Goal: Task Accomplishment & Management: Manage account settings

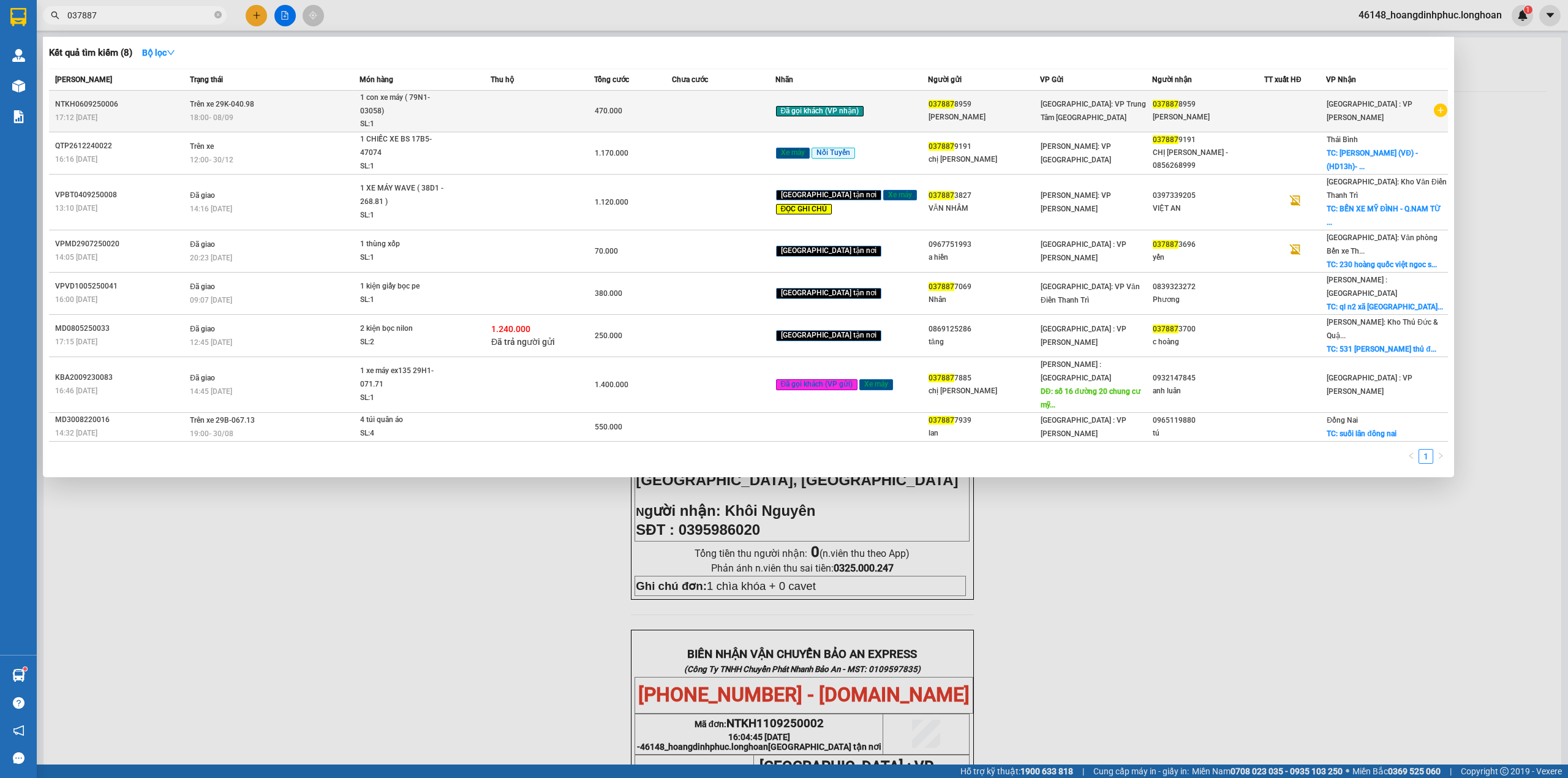
type input "037887"
click at [478, 124] on span "1 con xe máy ( 79N1-03058) SL: 1" at bounding box center [425, 111] width 130 height 40
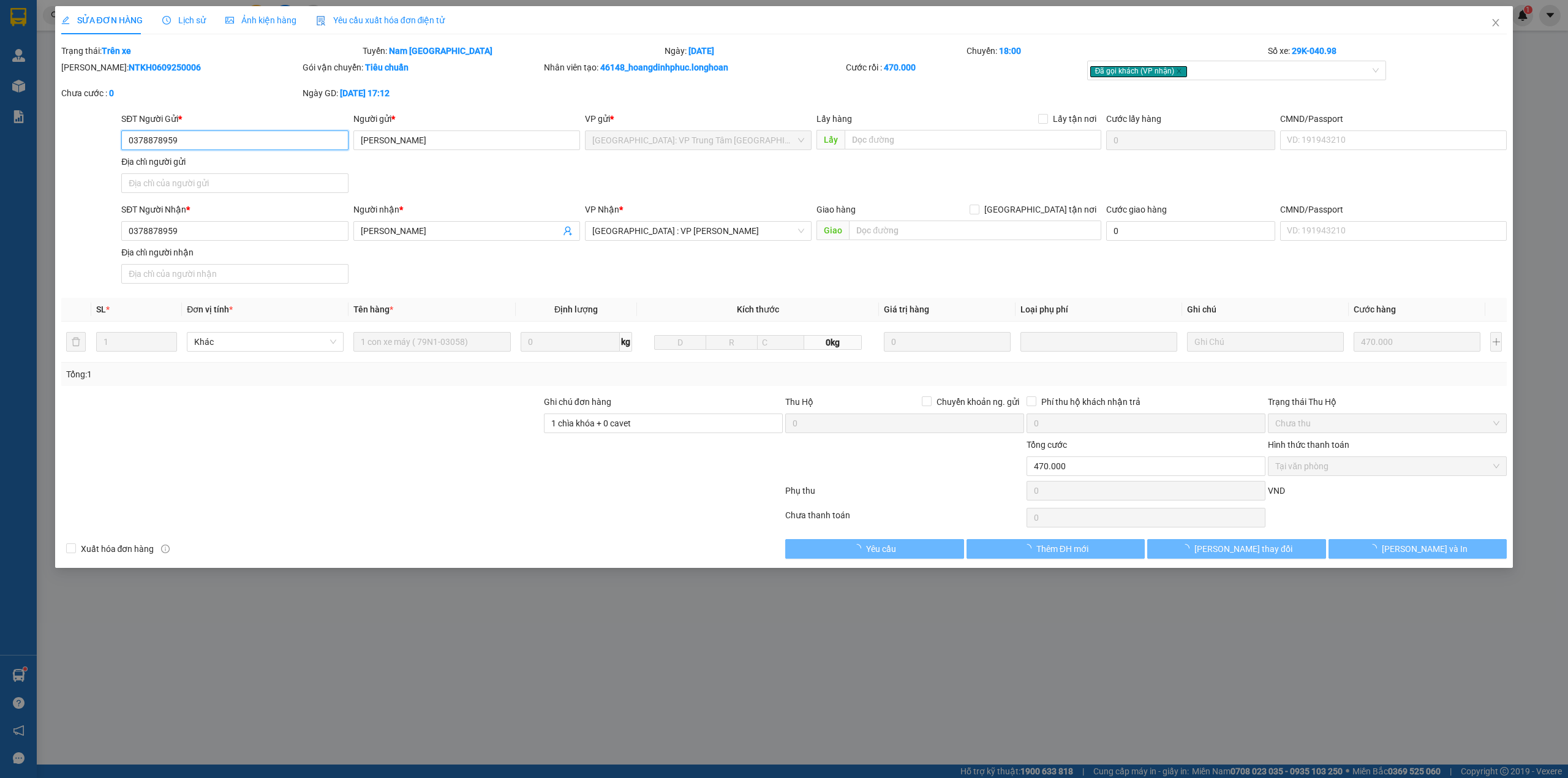
type input "0378878959"
type input "Anh Minh"
type input "0378878959"
type input "Anh Minh"
type input "1 chìa khóa + 0 cavet"
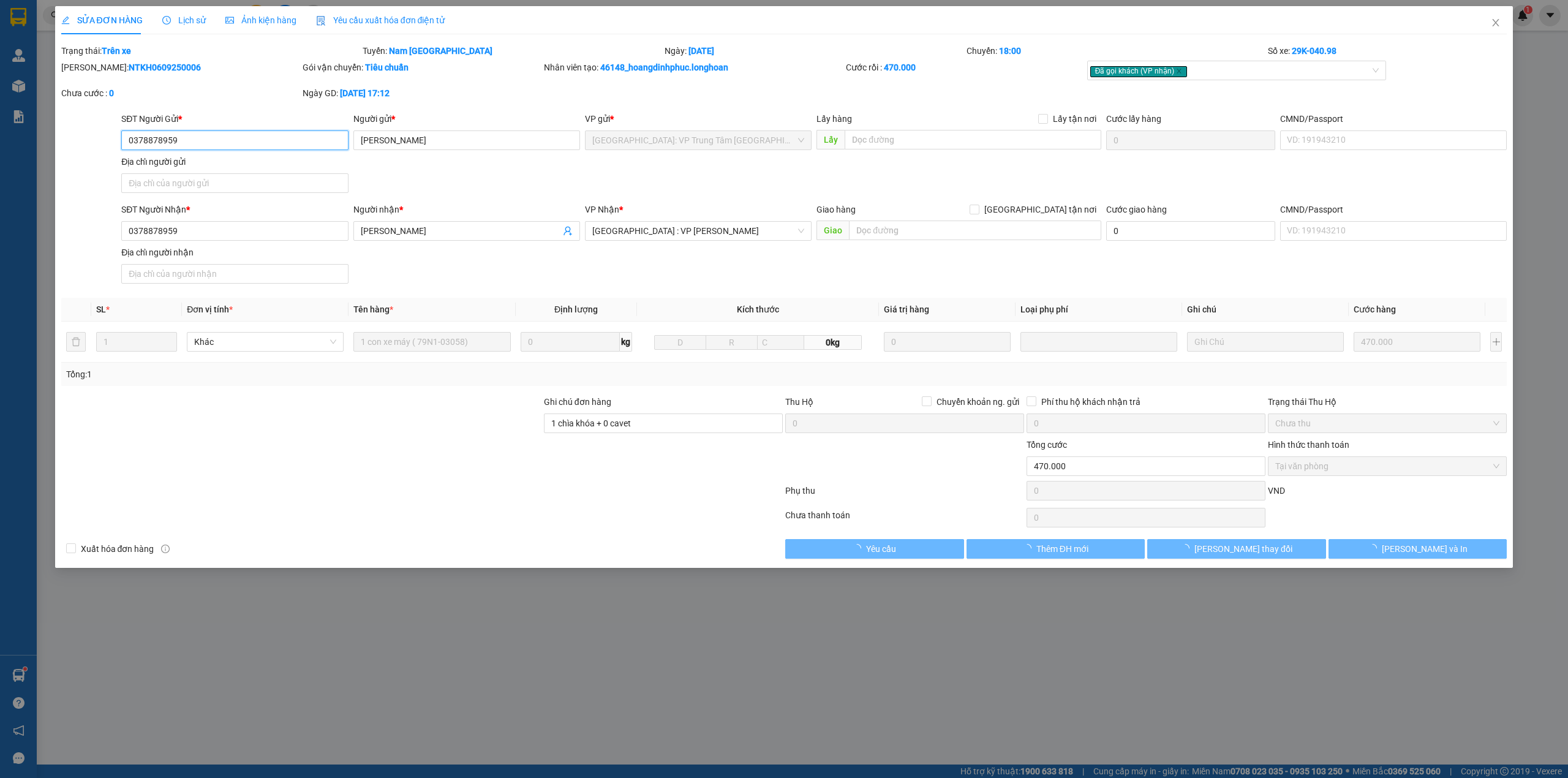
type input "470.000"
click at [195, 30] on div "Lịch sử" at bounding box center [184, 20] width 43 height 28
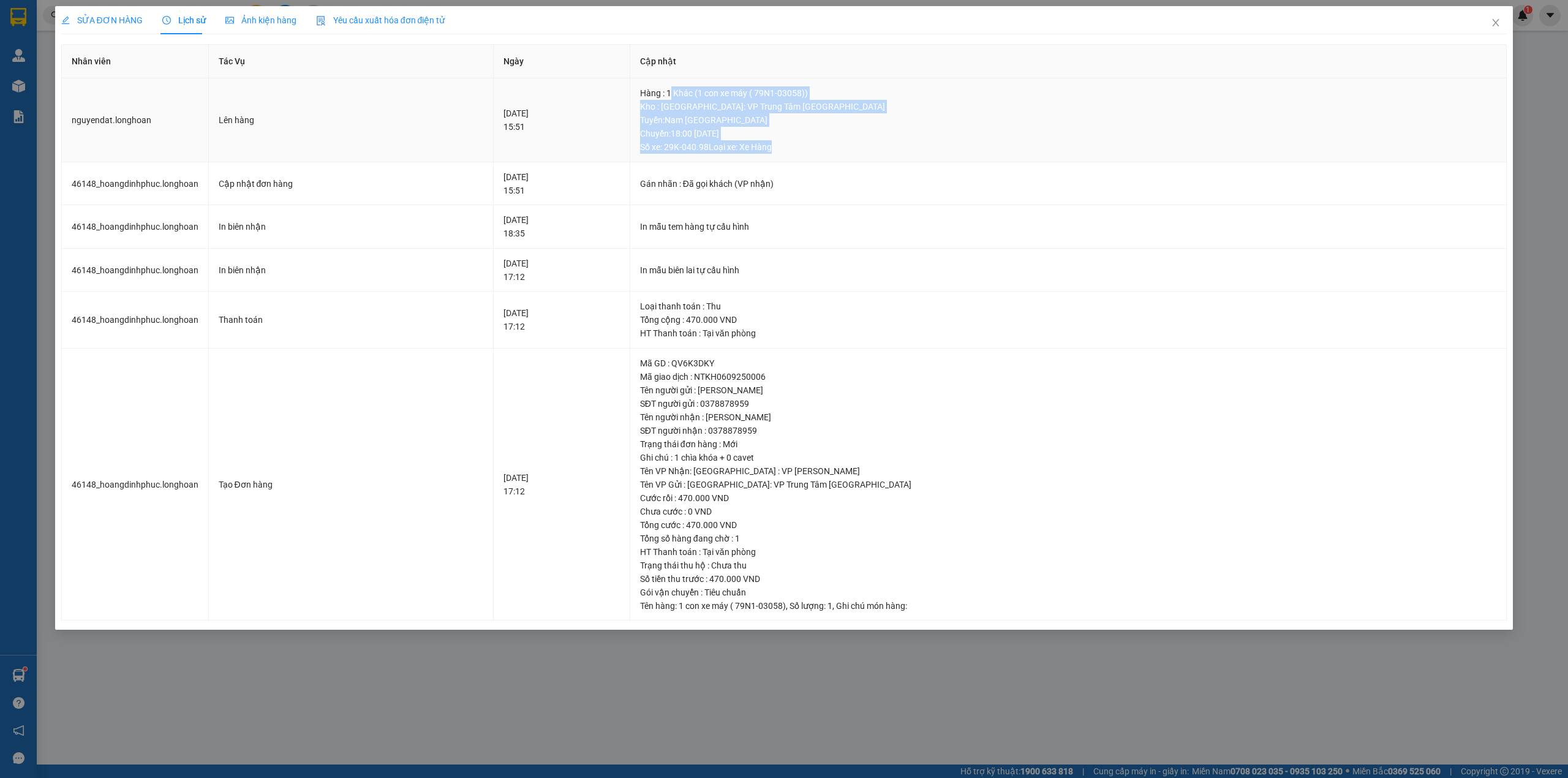
drag, startPoint x: 704, startPoint y: 91, endPoint x: 863, endPoint y: 153, distance: 170.7
click at [863, 153] on div "Hàng : 1 Khác (1 con xe máy ( 79N1-03058)) Kho : Khánh Hòa: VP Trung Tâm TP Nha…" at bounding box center [1068, 120] width 857 height 68
click at [863, 153] on div "Tuyến : Nam Trung Bắc QL1A Chuyến: 18:00 ngày 08-09-2025 Số xe: 29K-040.98 Loại…" at bounding box center [1068, 133] width 857 height 41
click at [1498, 21] on icon "close" at bounding box center [1496, 23] width 7 height 8
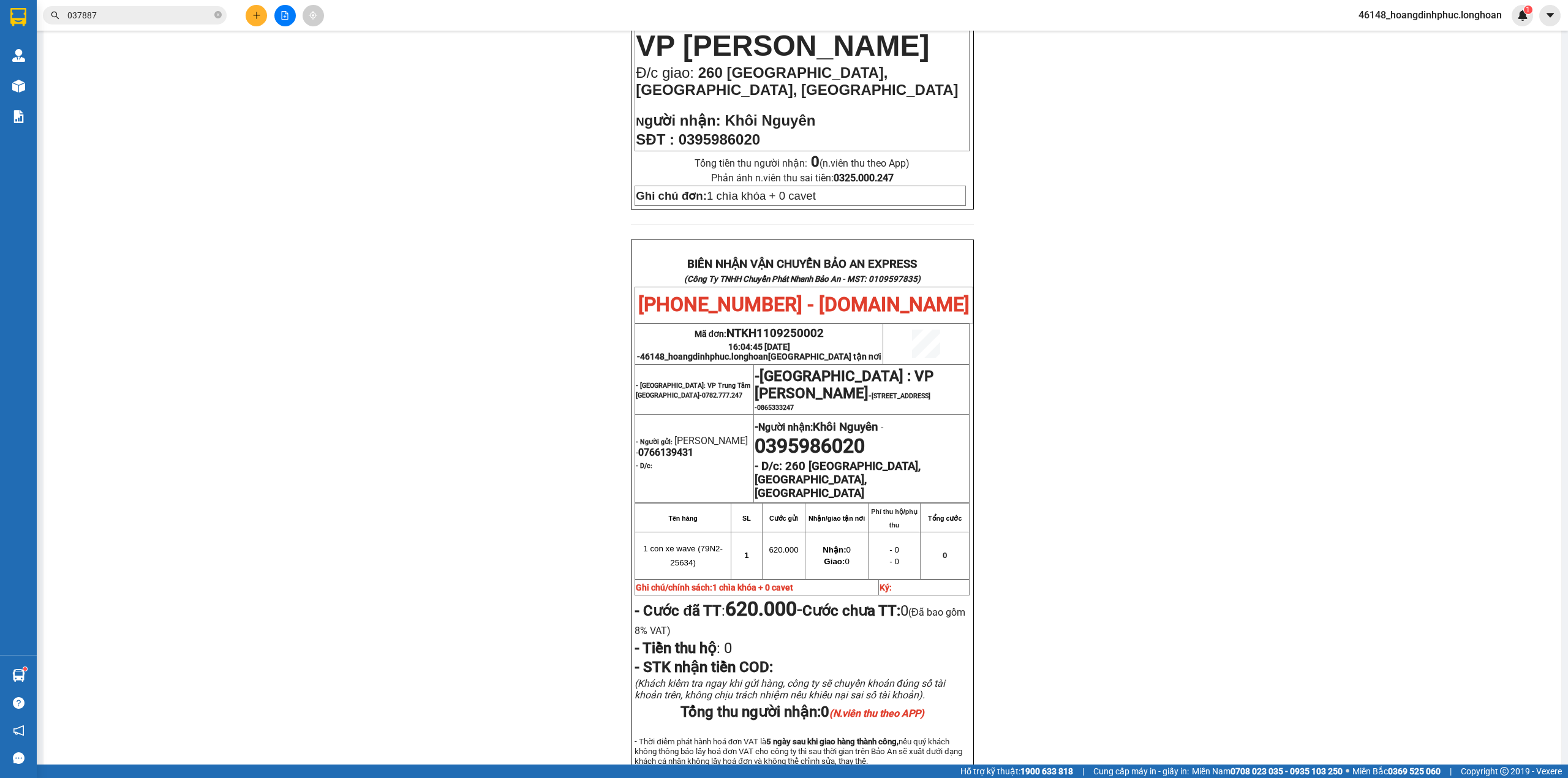
scroll to position [419, 0]
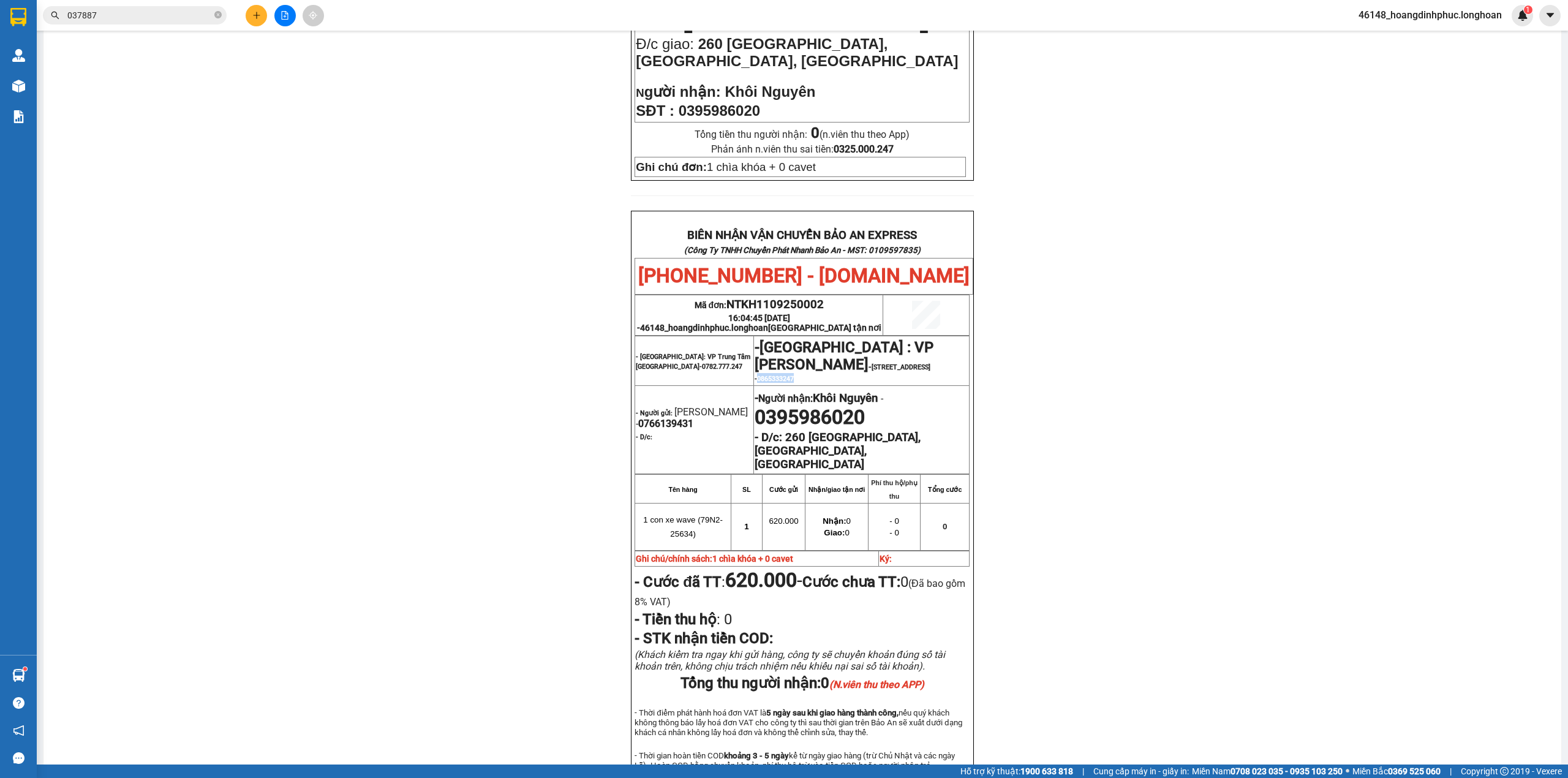
drag, startPoint x: 833, startPoint y: 349, endPoint x: 875, endPoint y: 349, distance: 42.0
click at [875, 349] on p "- Đà Nẵng : VP Thanh Khê - 209 Trường Chinh, Thanh Khê - 0865333247" at bounding box center [862, 361] width 214 height 44
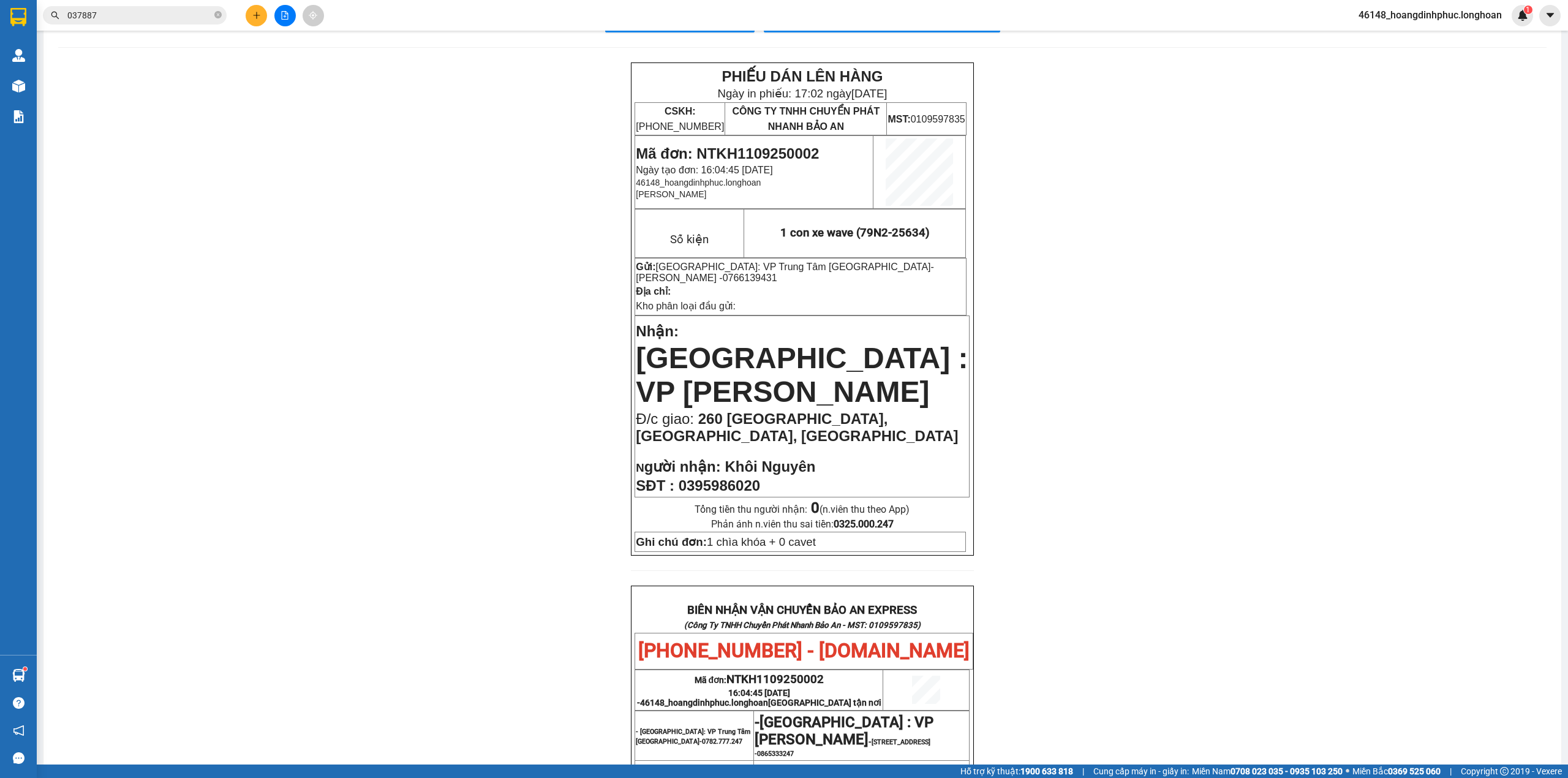
scroll to position [0, 0]
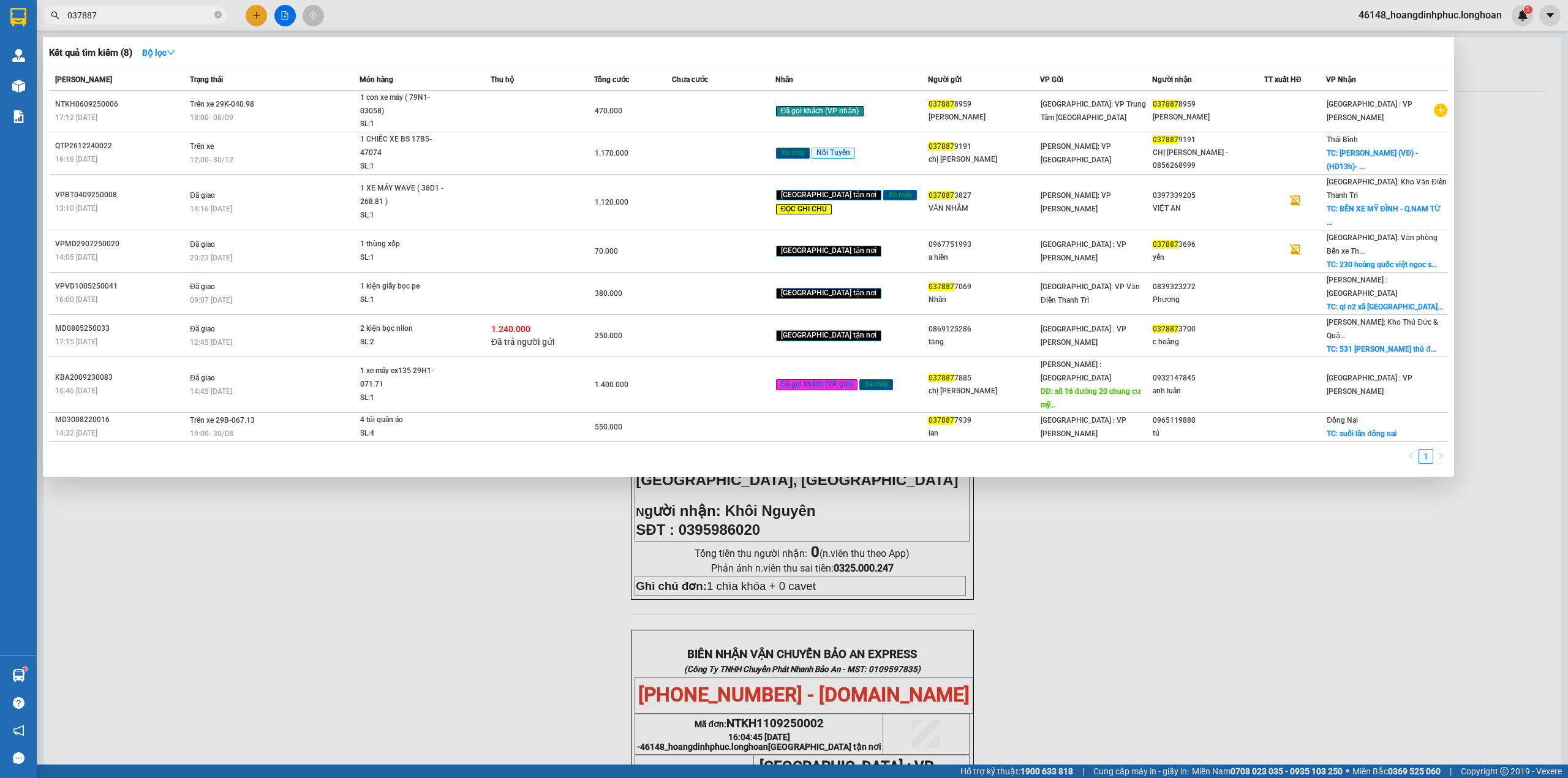
click at [121, 10] on input "037887" at bounding box center [139, 15] width 144 height 14
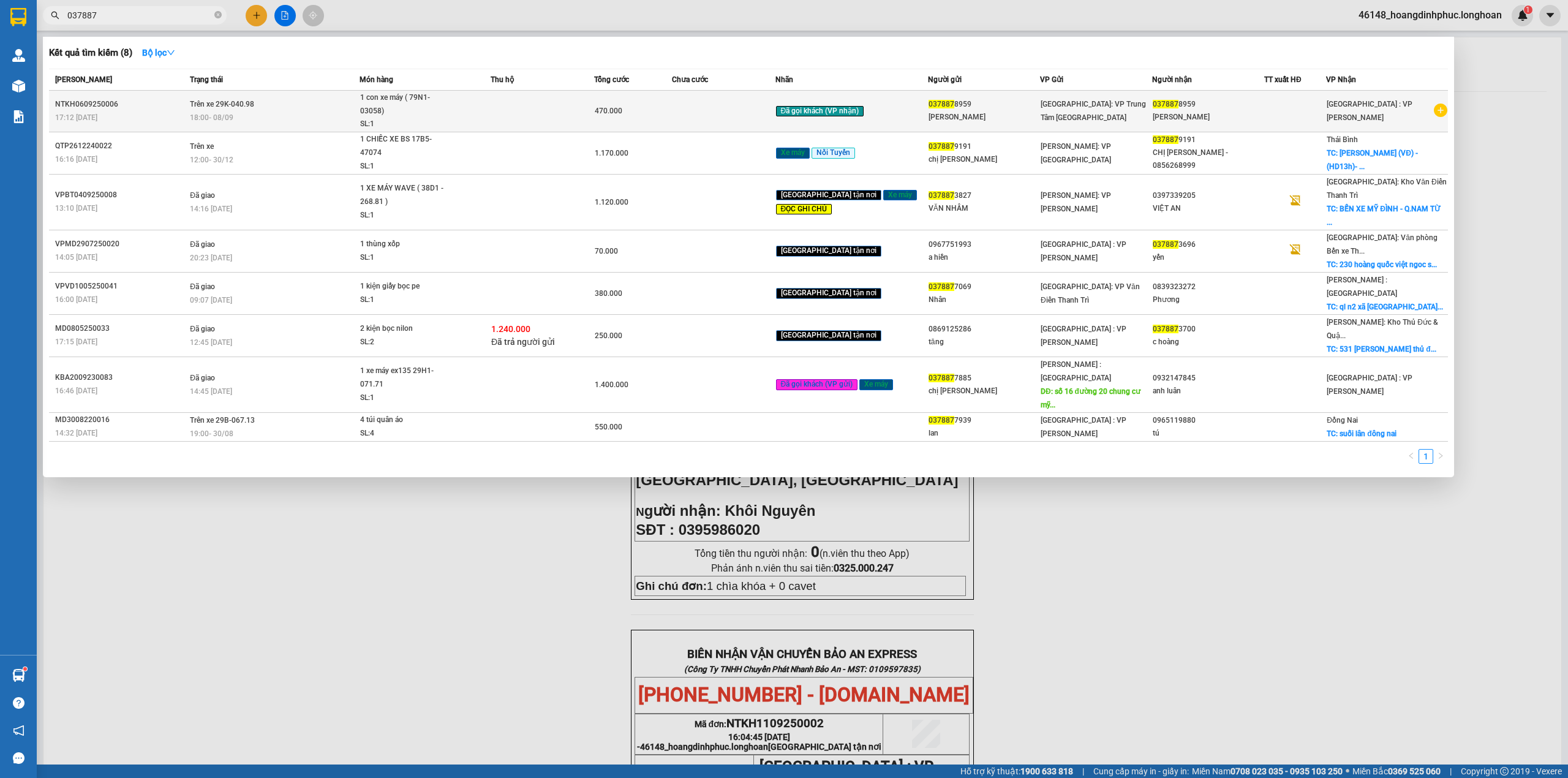
click at [481, 117] on span "1 con xe máy ( 79N1-03058) SL: 1" at bounding box center [425, 111] width 130 height 40
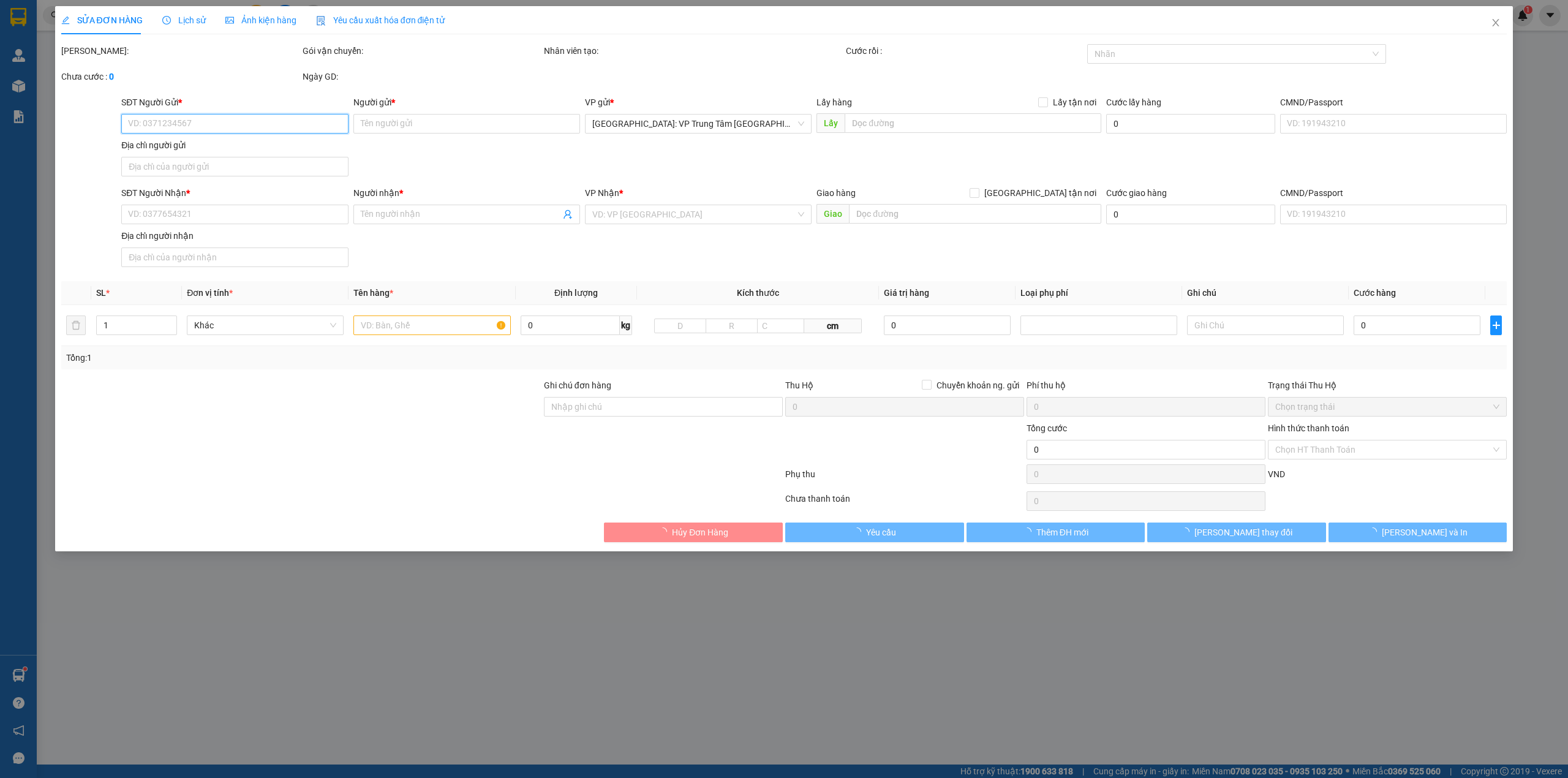
type input "0378878959"
type input "Anh Minh"
type input "0378878959"
type input "Anh Minh"
type input "1 chìa khóa + 0 cavet"
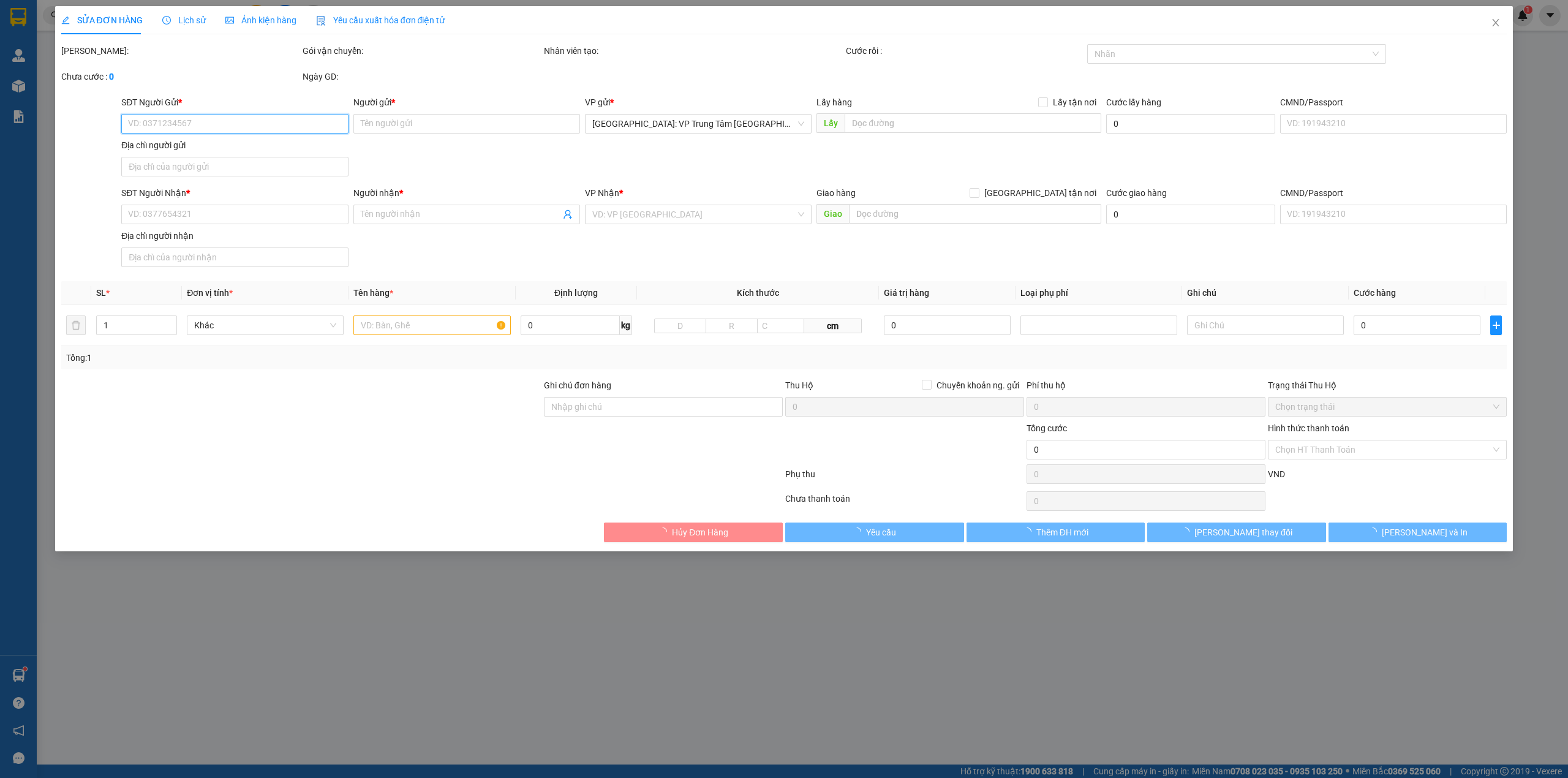
type input "470.000"
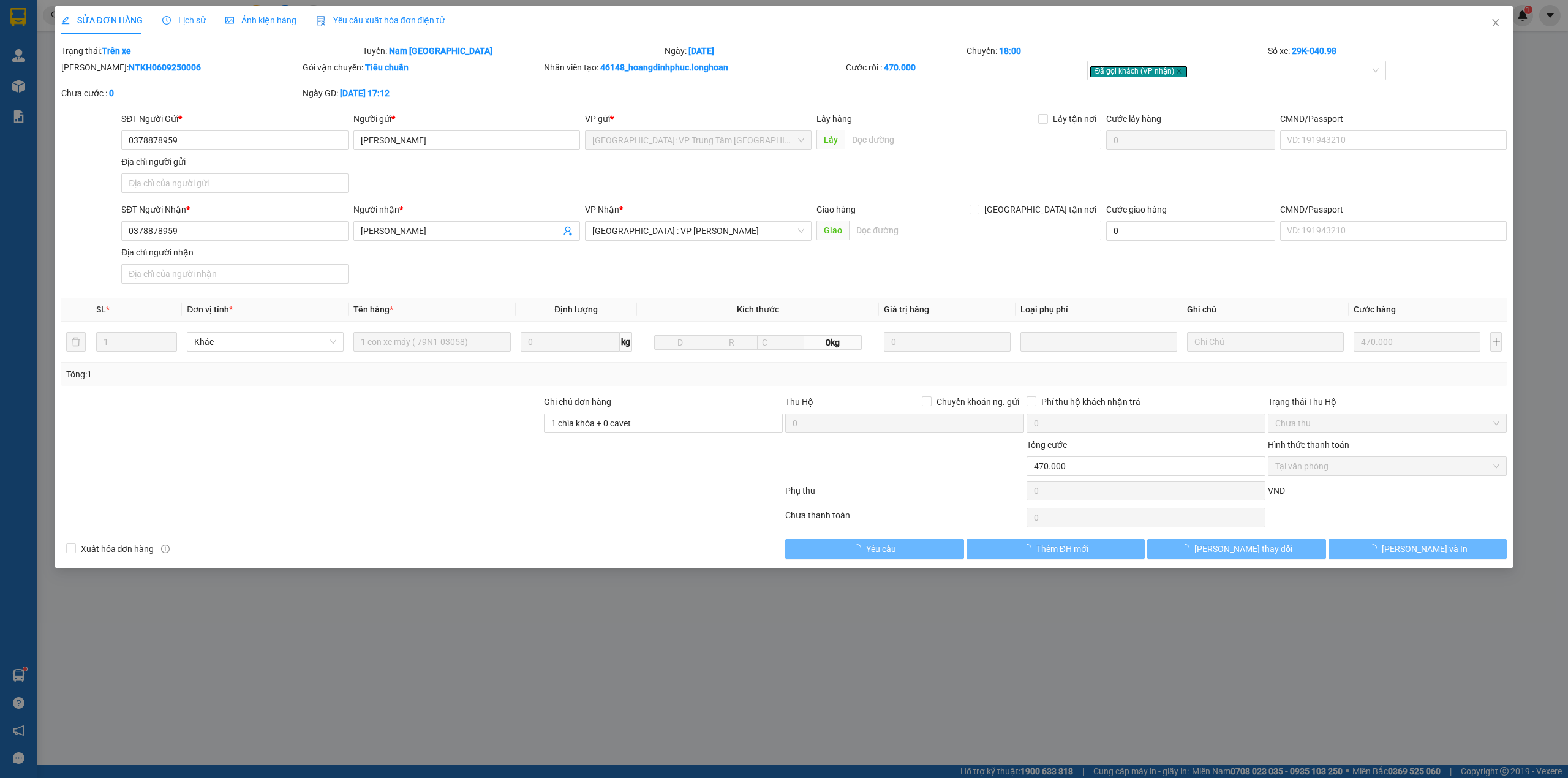
click at [197, 28] on div "Lịch sử" at bounding box center [184, 20] width 43 height 28
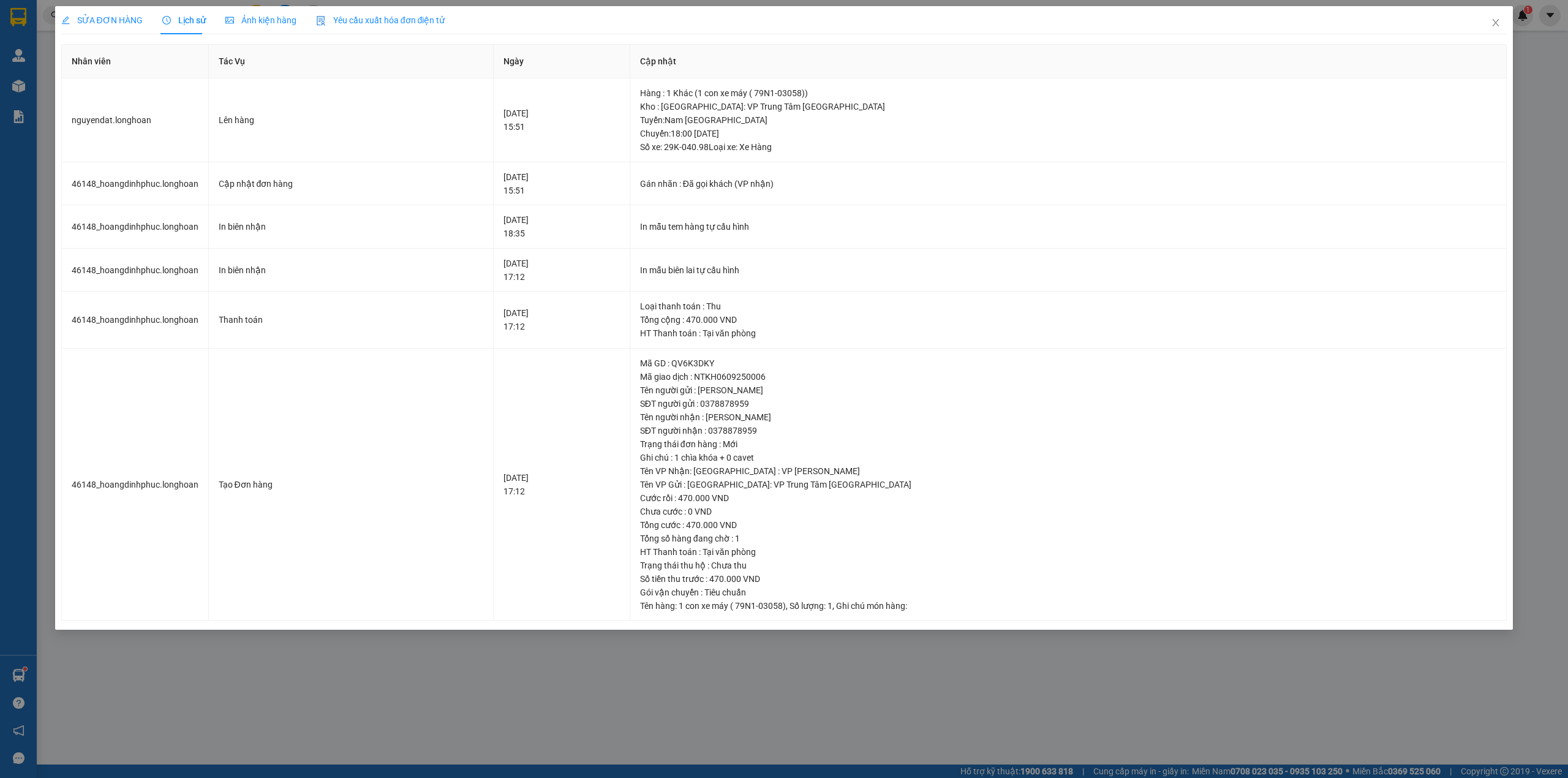
click at [126, 15] on span "SỬA ĐƠN HÀNG" at bounding box center [102, 20] width 81 height 10
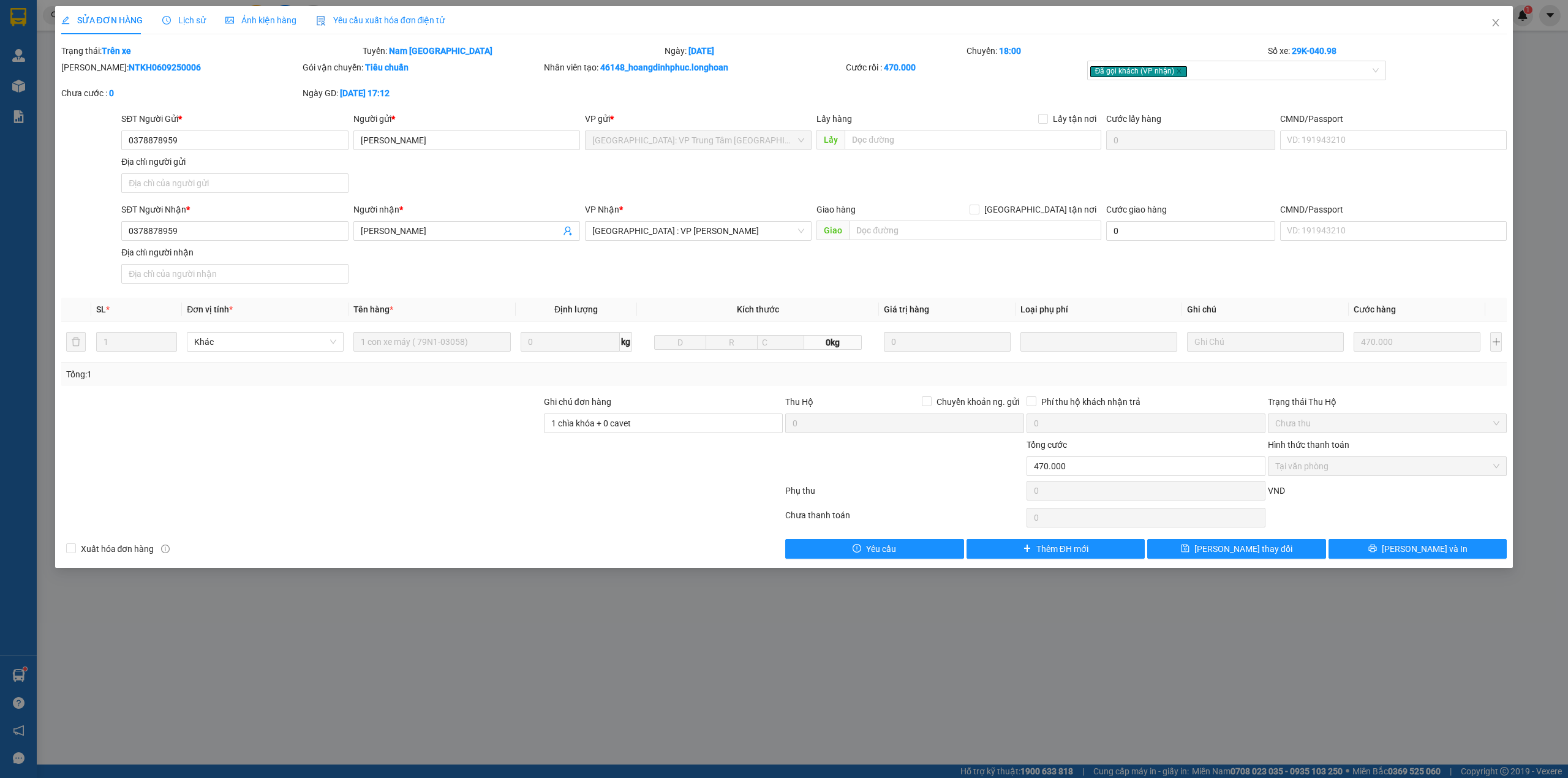
click at [157, 15] on div "SỬA ĐƠN HÀNG Lịch sử Ảnh kiện hàng Yêu cầu xuất hóa đơn điện tử" at bounding box center [253, 20] width 384 height 28
click at [180, 15] on span "Lịch sử" at bounding box center [184, 20] width 43 height 10
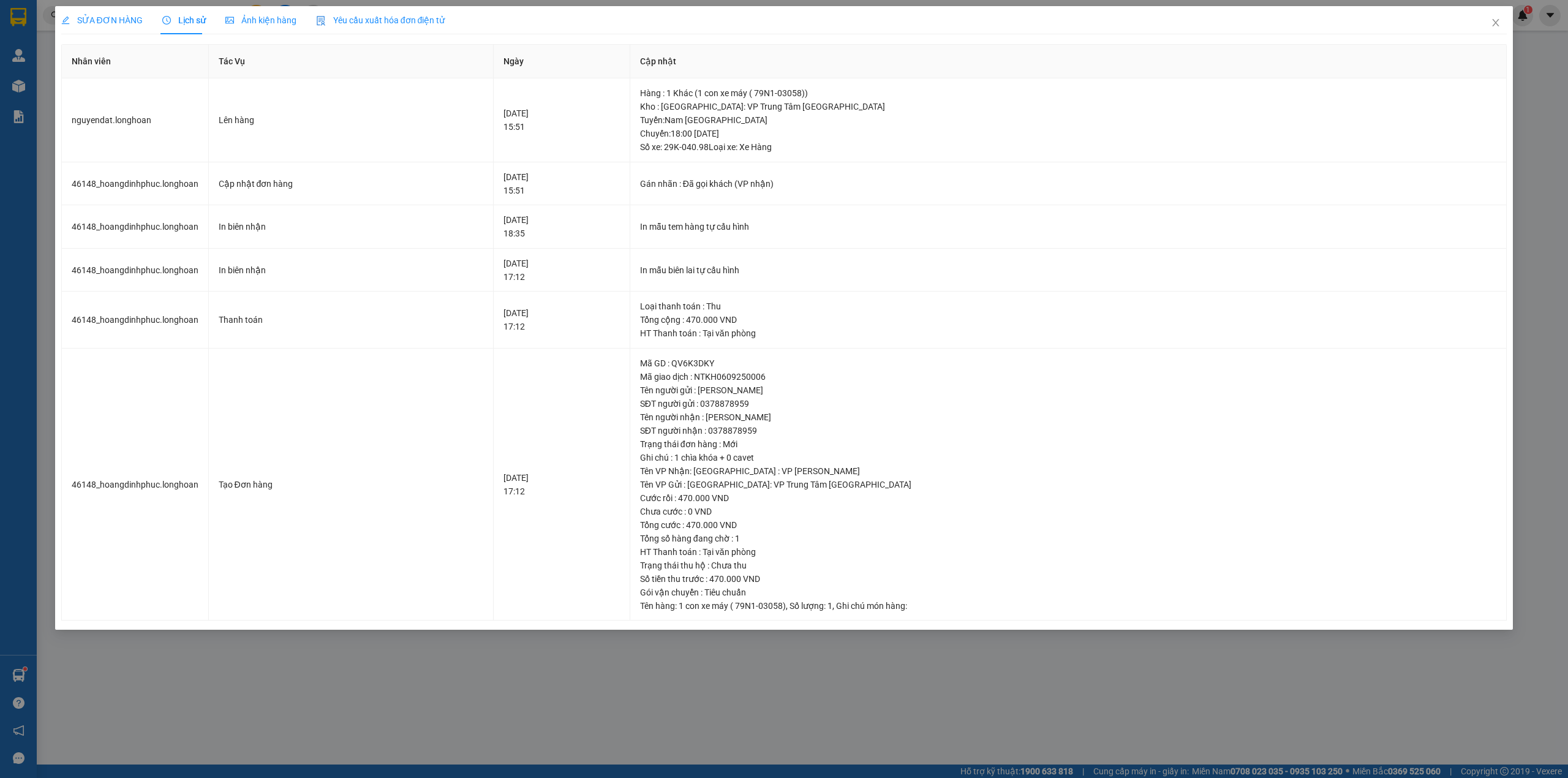
click at [131, 21] on span "SỬA ĐƠN HÀNG" at bounding box center [102, 20] width 81 height 10
